Goal: Task Accomplishment & Management: Manage account settings

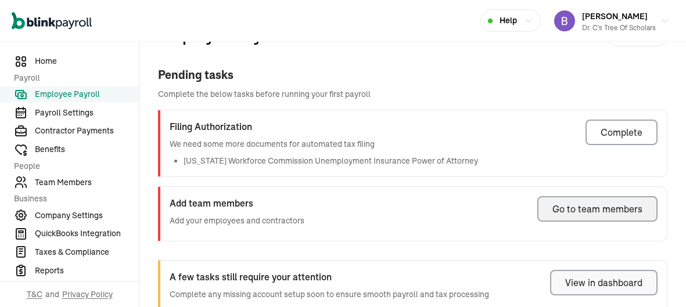
scroll to position [11, 0]
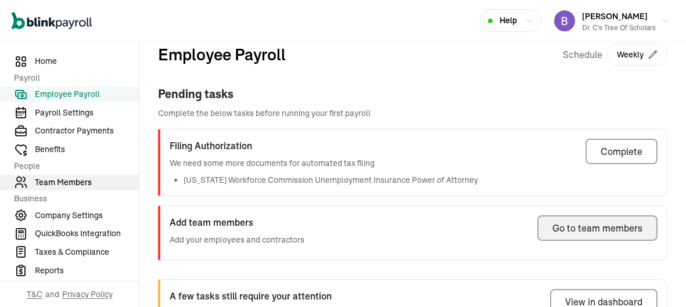
click at [78, 180] on span "Team Members" at bounding box center [87, 183] width 104 height 12
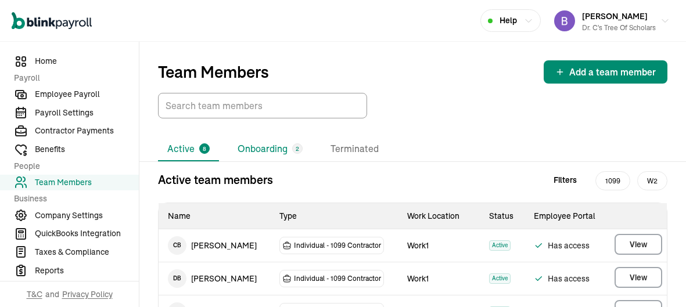
click at [286, 151] on li "Onboarding 2" at bounding box center [270, 149] width 84 height 24
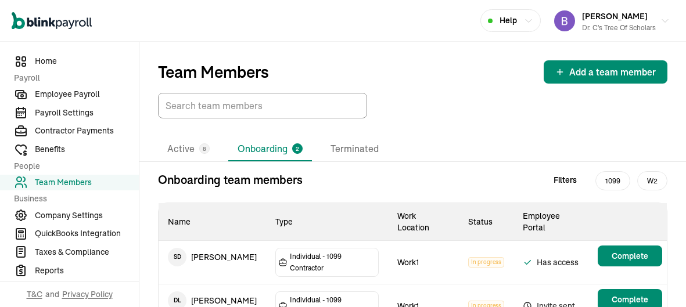
click at [478, 165] on div "Active 8 Onboarding 2 Terminated Onboarding team members Filters 1099 W2 Name T…" at bounding box center [412, 242] width 547 height 210
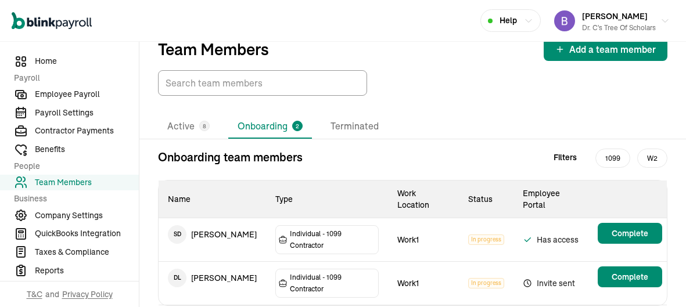
scroll to position [24, 0]
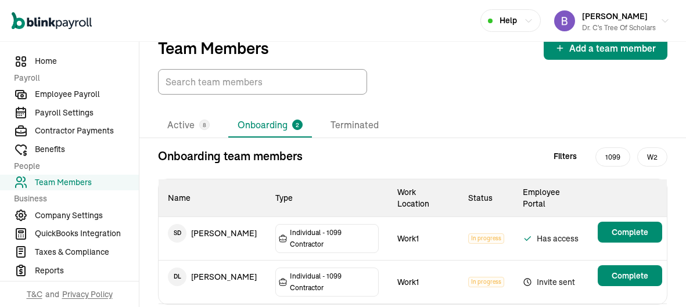
click at [223, 261] on td "D L [PERSON_NAME]" at bounding box center [212, 277] width 107 height 33
click at [359, 271] on span "Individual - 1099 Contractor" at bounding box center [333, 282] width 86 height 23
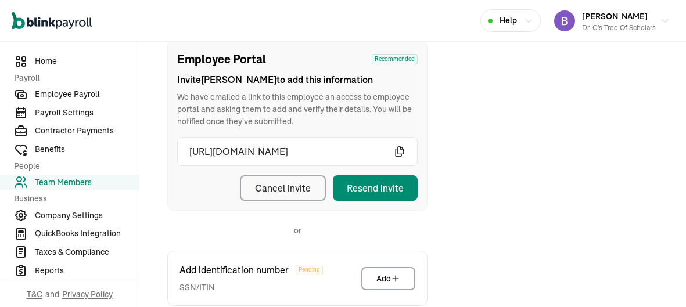
scroll to position [137, 0]
click at [277, 184] on div "Cancel invite" at bounding box center [283, 188] width 56 height 14
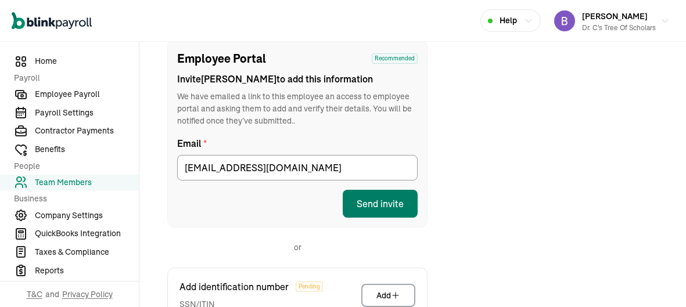
click at [399, 199] on button "Send invite" at bounding box center [380, 204] width 75 height 28
